Goal: Task Accomplishment & Management: Manage account settings

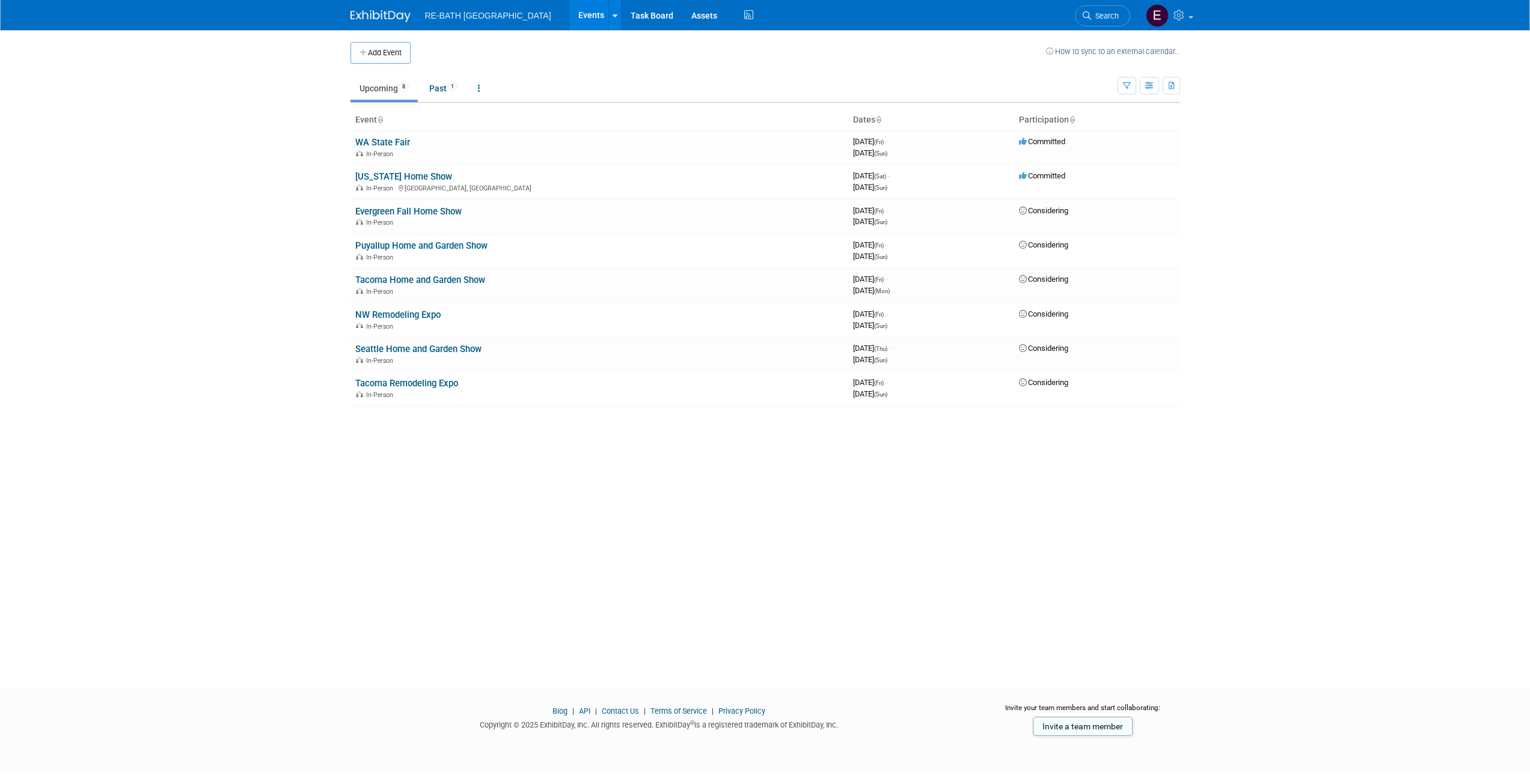
click at [600, 54] on td at bounding box center [728, 53] width 635 height 22
click at [660, 46] on td at bounding box center [728, 53] width 635 height 22
click at [1195, 18] on link at bounding box center [1168, 15] width 59 height 30
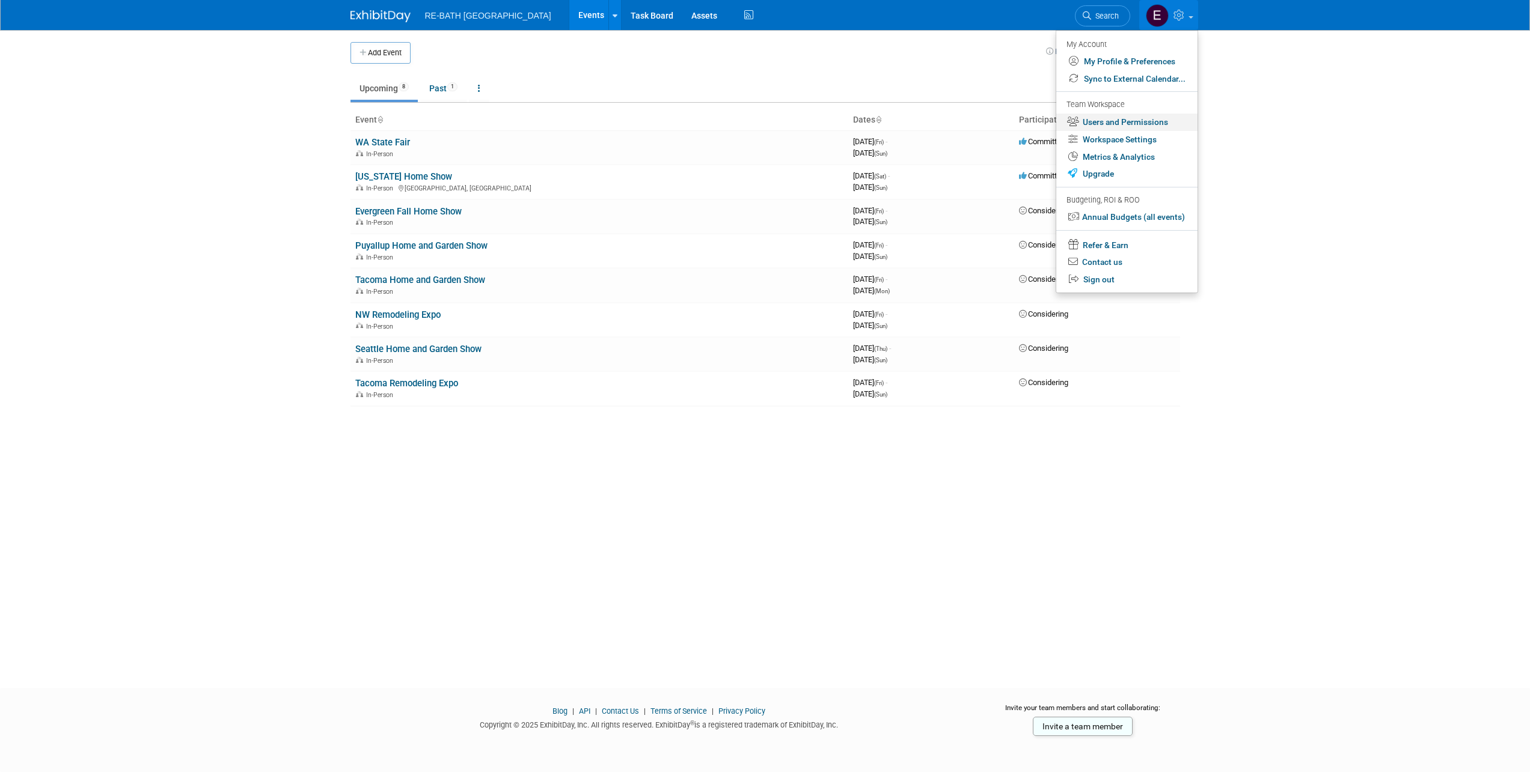
click at [1127, 117] on link "Users and Permissions" at bounding box center [1127, 122] width 141 height 17
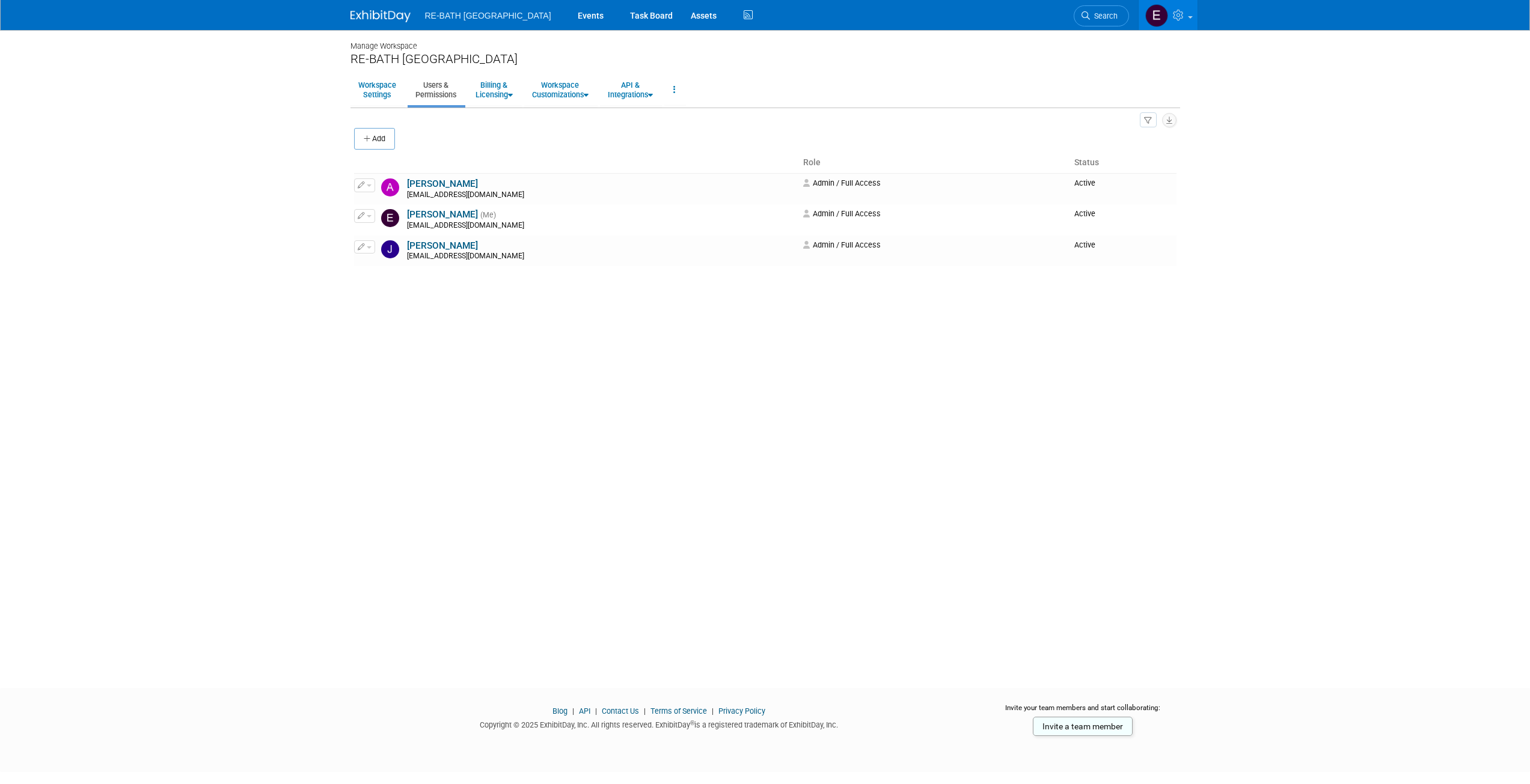
click at [254, 229] on body "RE-BATH Seattle Events Task Board Assets Activity Feed" at bounding box center [765, 392] width 1530 height 784
click at [382, 138] on button "Add" at bounding box center [374, 138] width 41 height 22
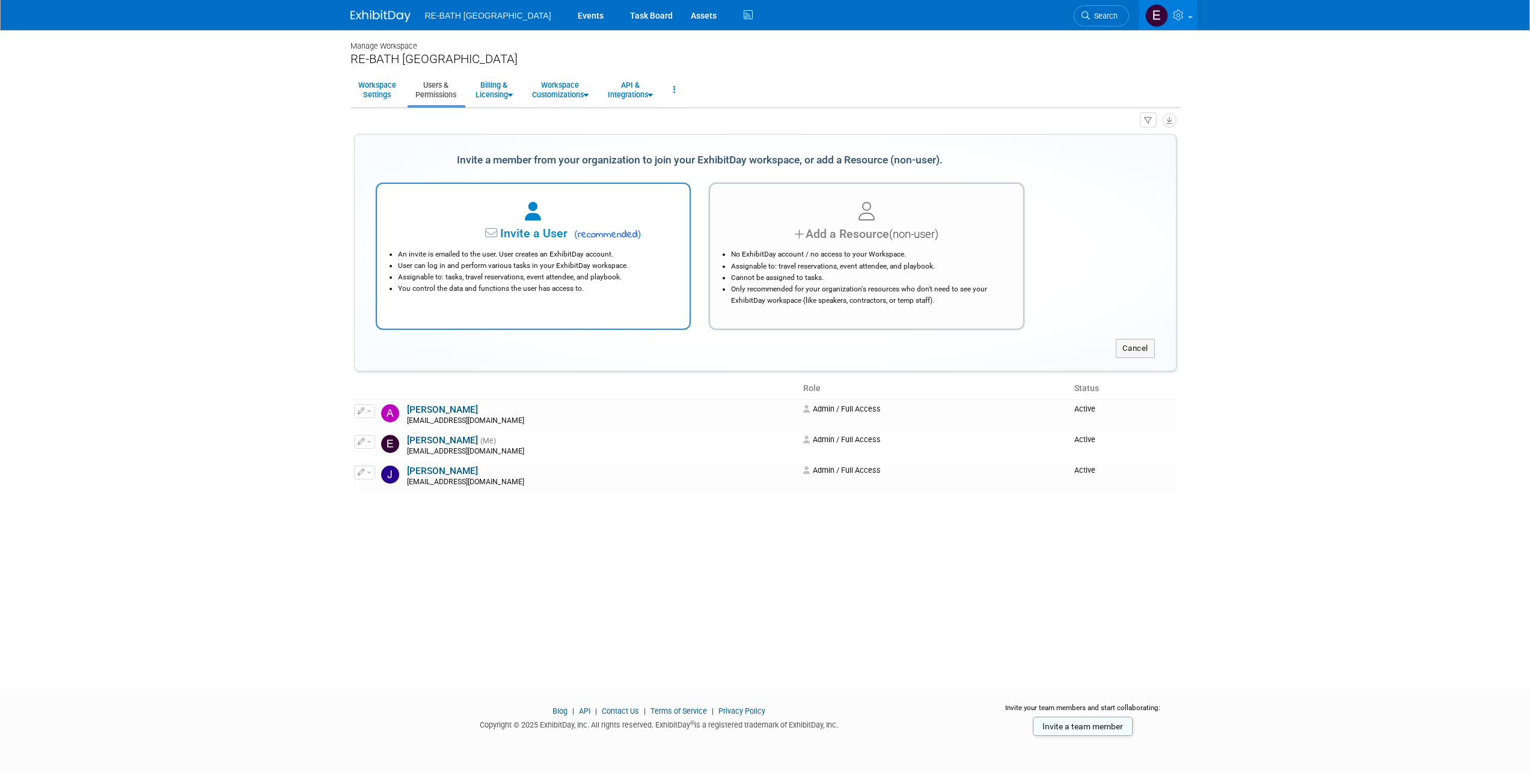
click at [600, 273] on li "Assignable to: tasks, travel reservations, event attendee, and playbook." at bounding box center [536, 277] width 277 height 11
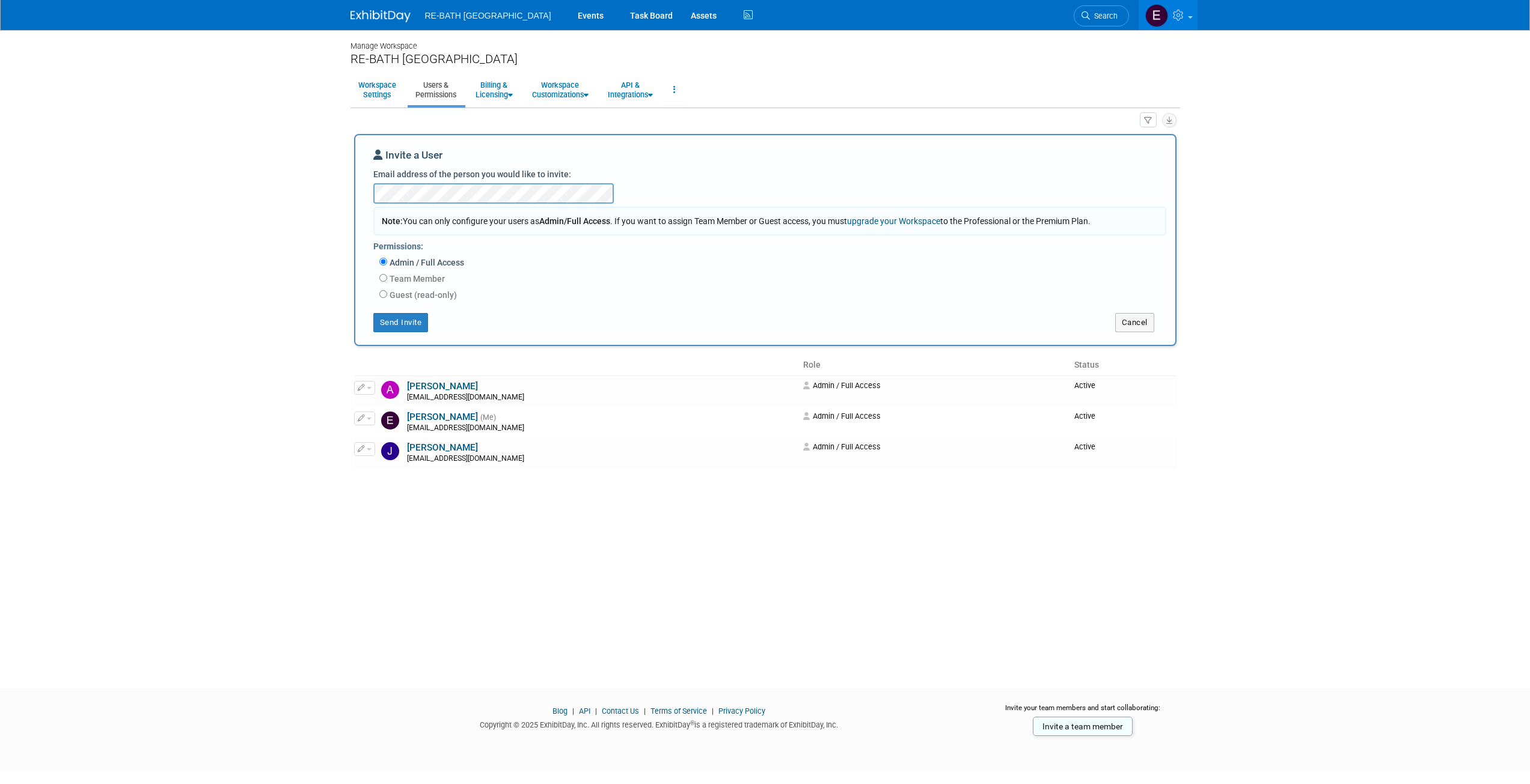
click at [285, 300] on body "RE-BATH Seattle Events Task Board Assets Activity Feed" at bounding box center [765, 392] width 1530 height 784
click at [390, 276] on label "Team Member" at bounding box center [416, 278] width 58 height 12
click at [387, 276] on input "Team Member" at bounding box center [383, 278] width 8 height 8
radio input "true"
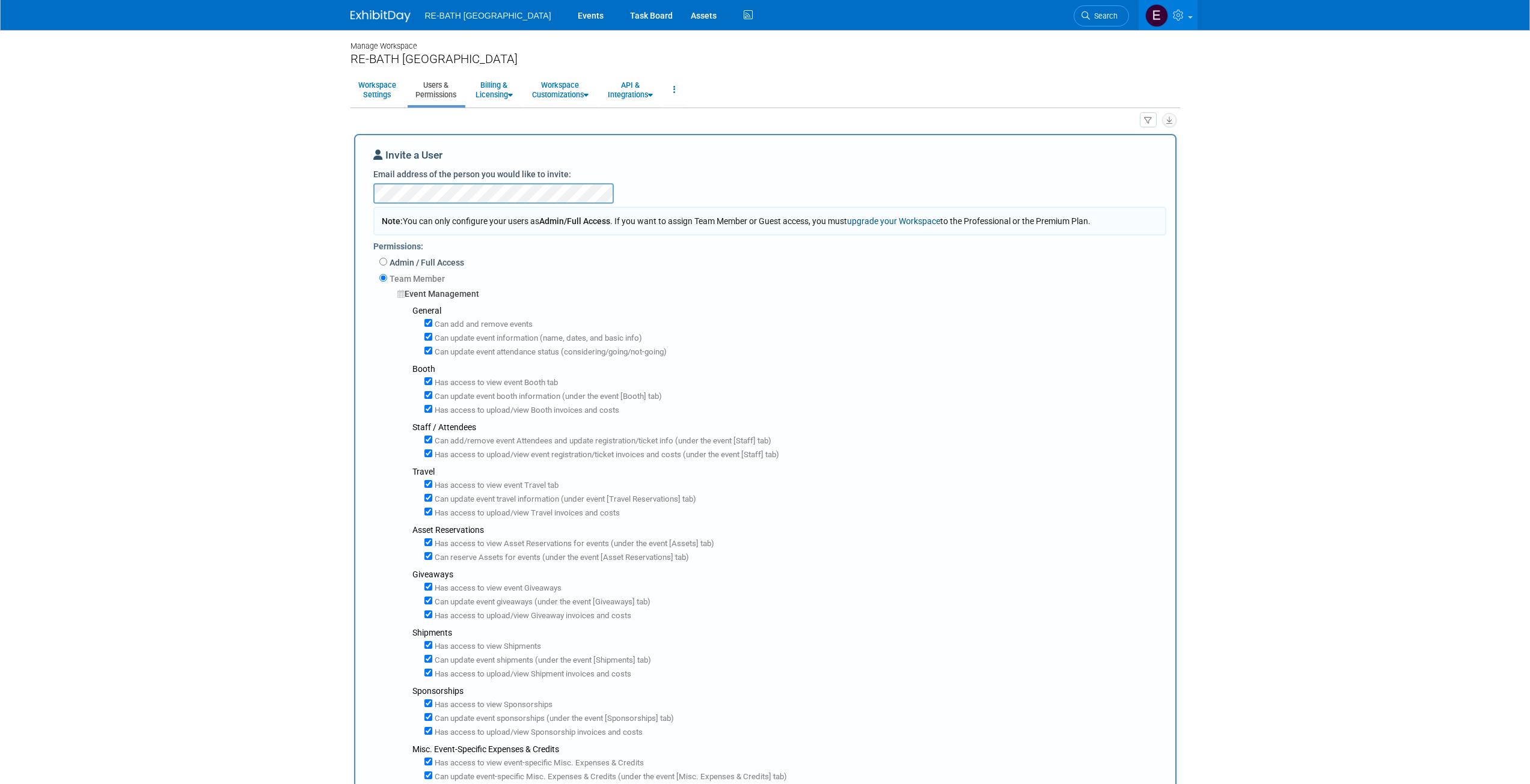
click at [403, 258] on label "Admin / Full Access" at bounding box center [425, 262] width 77 height 12
click at [387, 258] on input "Admin / Full Access" at bounding box center [383, 262] width 8 height 8
radio input "true"
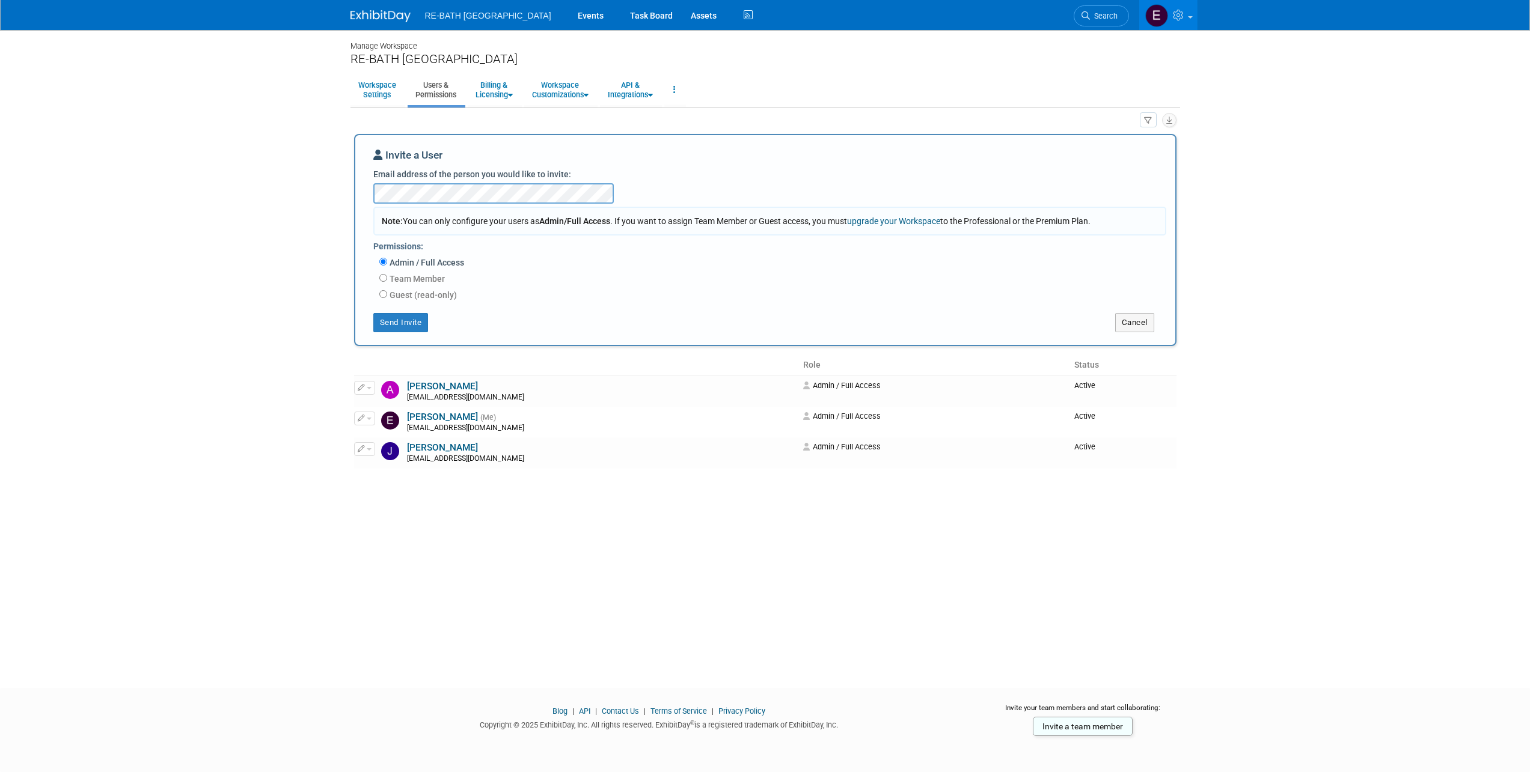
click at [293, 318] on body "RE-BATH Seattle Events Task Board Assets Activity Feed" at bounding box center [765, 392] width 1530 height 784
drag, startPoint x: 199, startPoint y: 361, endPoint x: 458, endPoint y: 311, distance: 263.8
click at [199, 361] on body "RE-BATH Seattle Events Task Board Assets Activity Feed" at bounding box center [765, 392] width 1530 height 784
click at [397, 326] on button "Send Invite" at bounding box center [401, 322] width 55 height 19
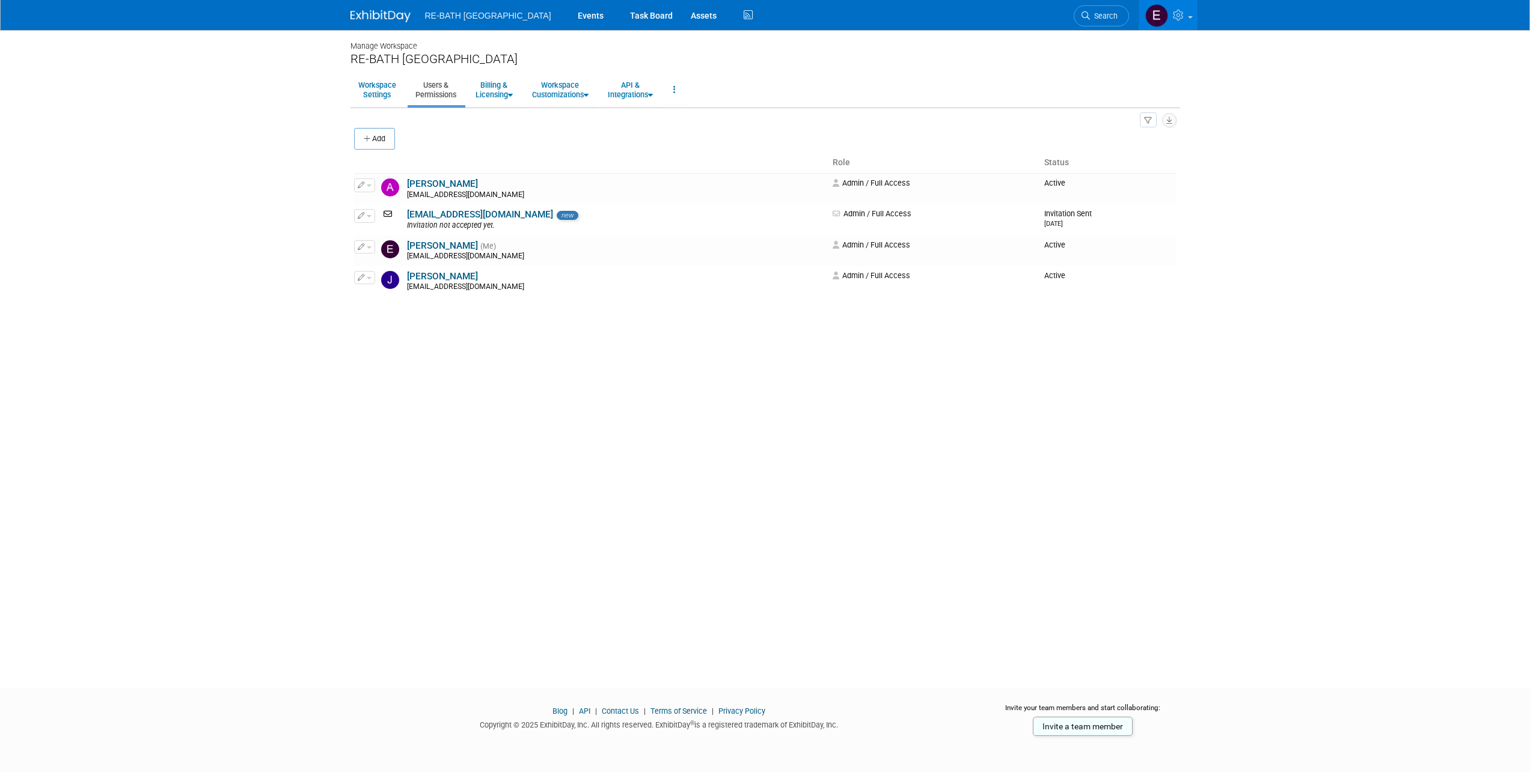
click at [821, 439] on div "Manage Workspace RE-BATH Seattle Workspace Settings Users & Permissions Billing…" at bounding box center [765, 348] width 847 height 636
click at [387, 18] on img at bounding box center [380, 16] width 60 height 12
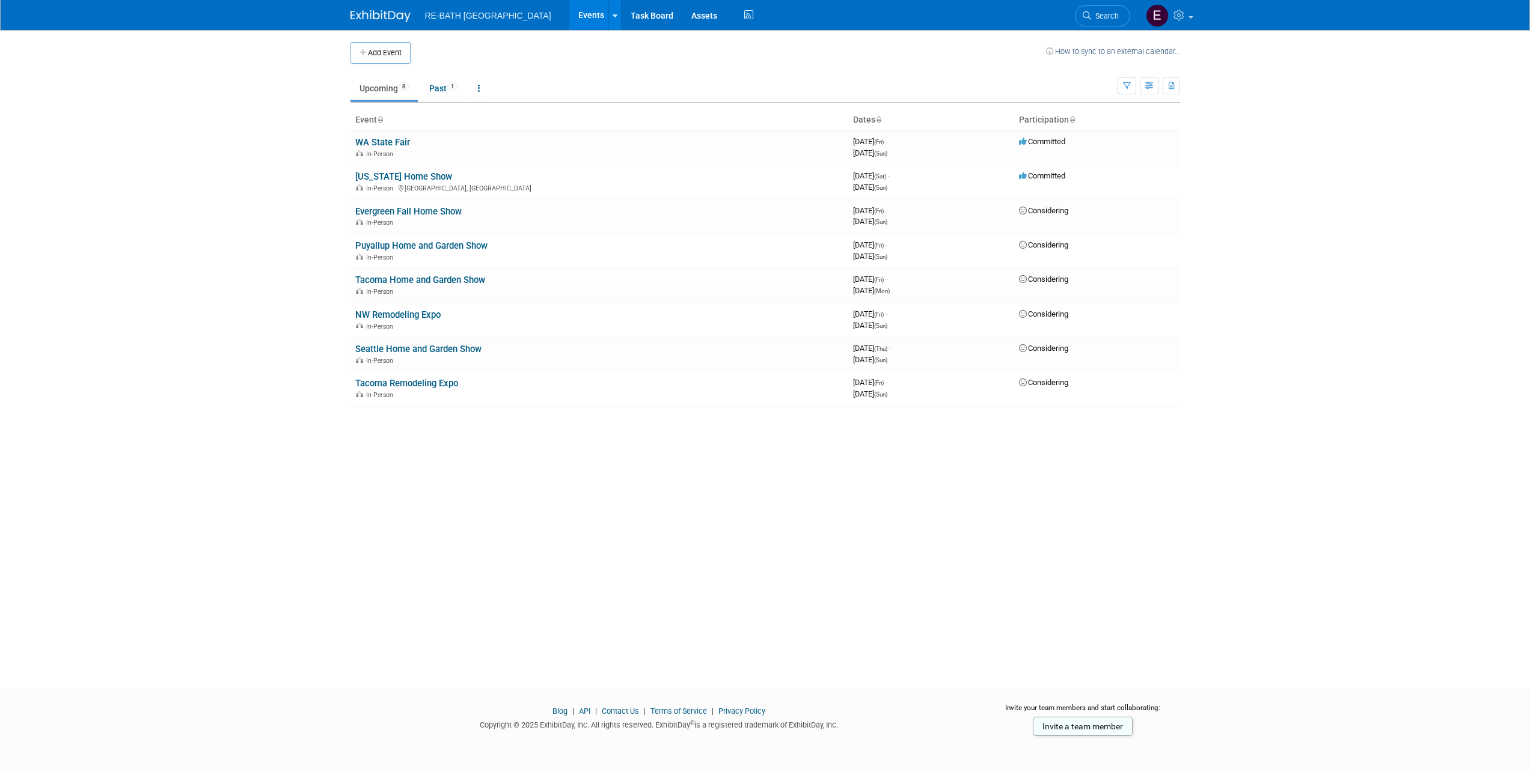
click at [216, 229] on body "RE-BATH [GEOGRAPHIC_DATA] Events Add Event Bulk Upload Events Shareable Event B…" at bounding box center [765, 392] width 1530 height 784
click at [247, 158] on body "RE-BATH [GEOGRAPHIC_DATA] Events Add Event Bulk Upload Events Shareable Event B…" at bounding box center [765, 392] width 1530 height 784
click at [250, 150] on body "RE-BATH [GEOGRAPHIC_DATA] Events Add Event Bulk Upload Events Shareable Event B…" at bounding box center [765, 392] width 1530 height 784
click at [1351, 255] on body "RE-BATH [GEOGRAPHIC_DATA] Events Add Event Bulk Upload Events Shareable Event B…" at bounding box center [765, 392] width 1530 height 784
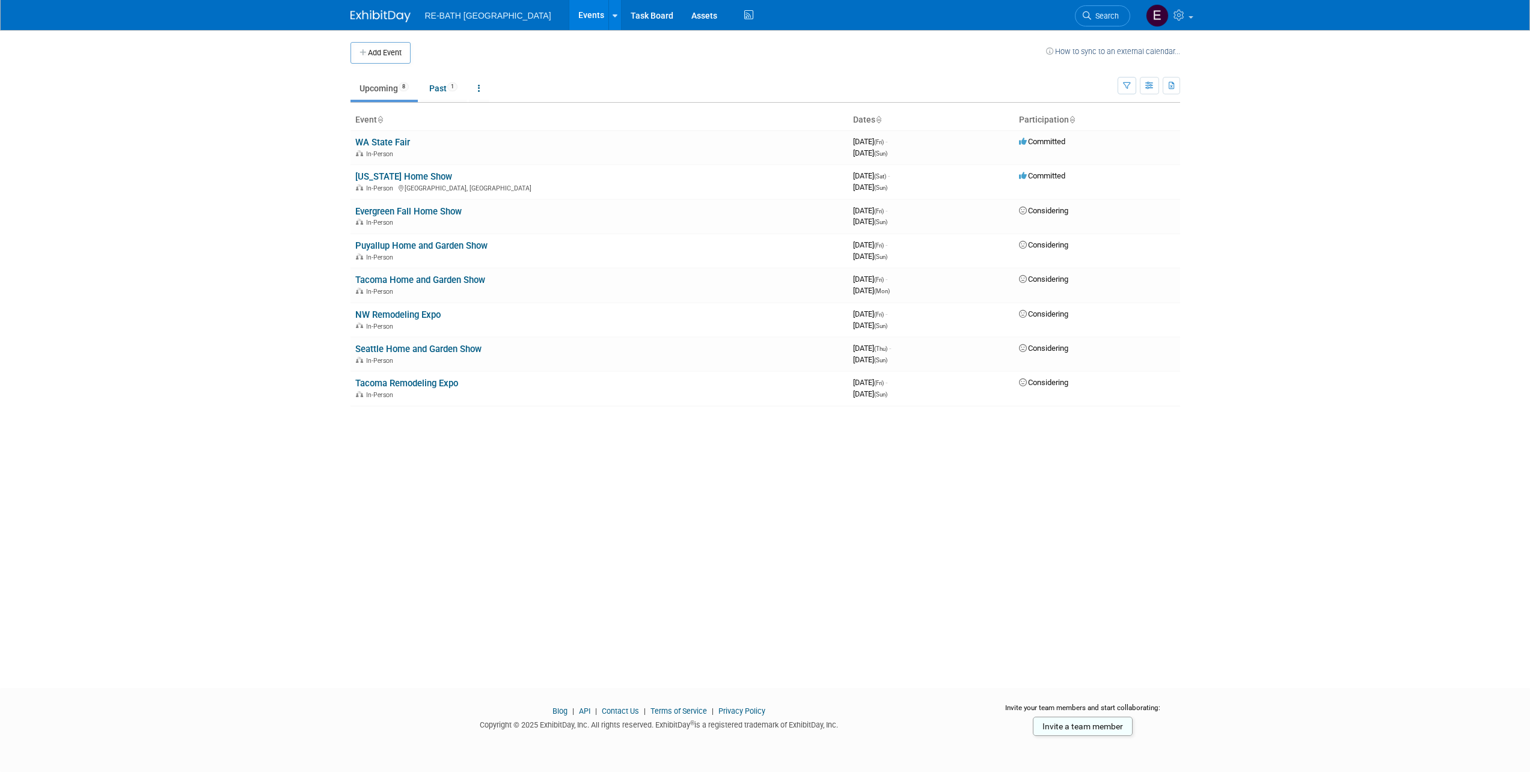
click at [1256, 485] on body "RE-BATH [GEOGRAPHIC_DATA] Events Add Event Bulk Upload Events Shareable Event B…" at bounding box center [765, 392] width 1530 height 784
click at [398, 176] on link "[US_STATE] Home Show" at bounding box center [403, 176] width 96 height 11
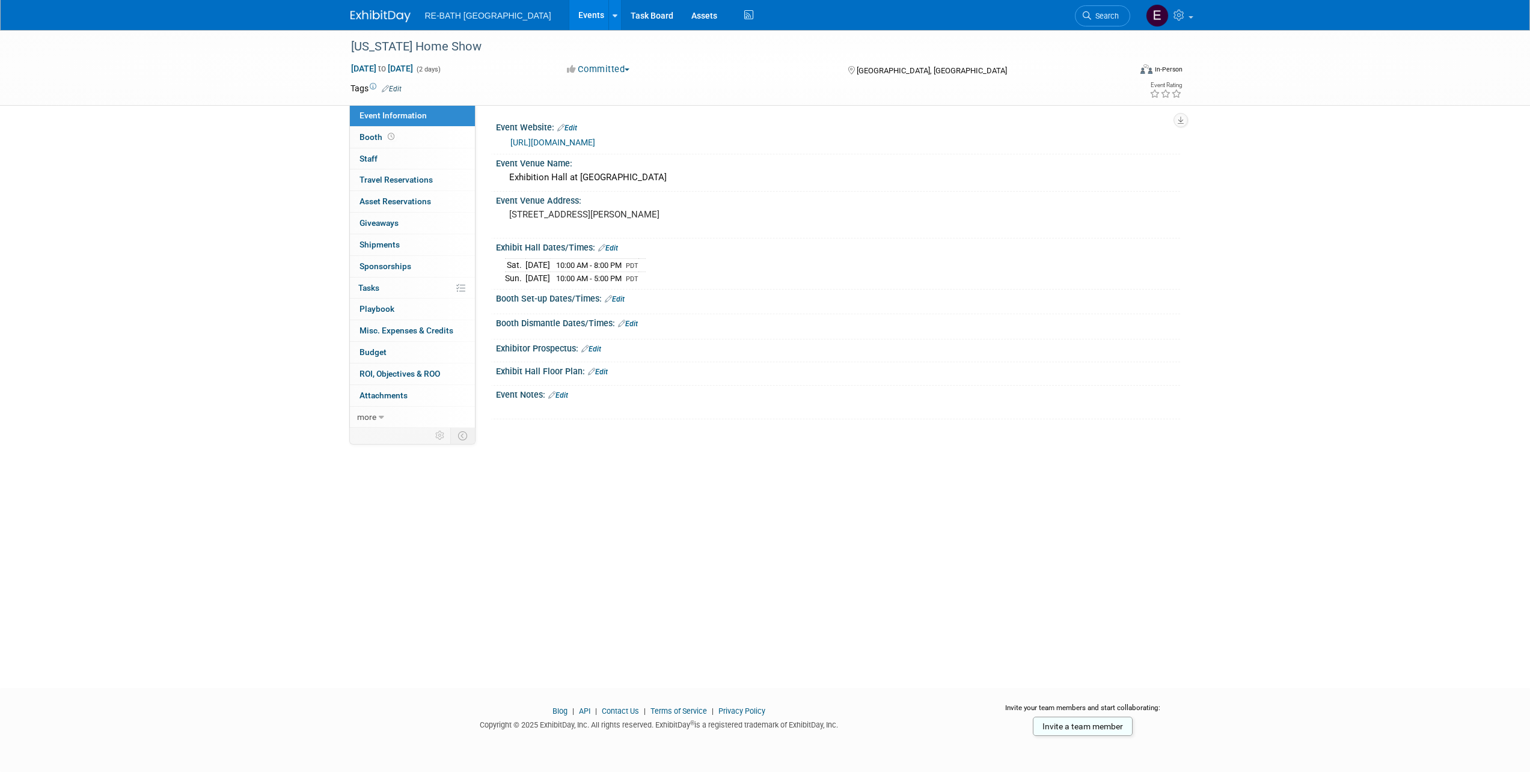
drag, startPoint x: 0, startPoint y: 0, endPoint x: 596, endPoint y: 139, distance: 612.0
click at [595, 139] on link "[URL][DOMAIN_NAME]" at bounding box center [552, 143] width 85 height 10
click at [1309, 88] on div "Washington Home Show Sep 13, 2025 to Sep 14, 2025 (2 days) Sep 13, 2025 to Sep …" at bounding box center [765, 68] width 1530 height 75
click at [1357, 9] on div "RE-BATH Seattle Events Add Event Bulk Upload Events Shareable Event Boards Rece…" at bounding box center [765, 15] width 1530 height 31
